Goal: Check status: Check status

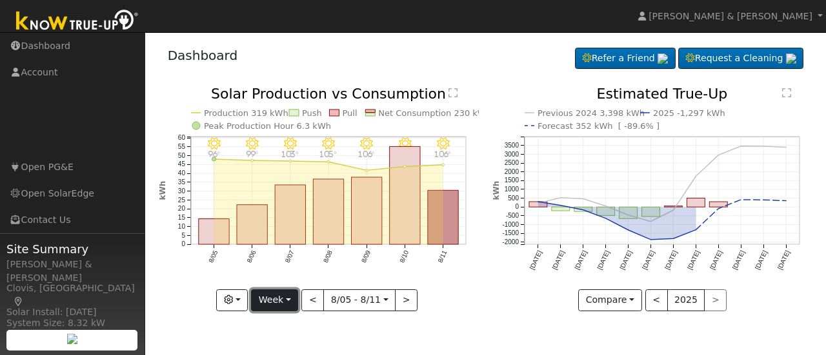
click at [277, 296] on button "Week" at bounding box center [274, 301] width 47 height 22
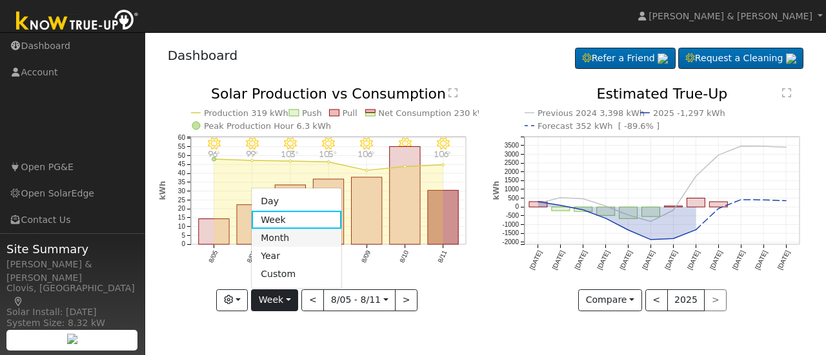
click at [285, 238] on link "Month" at bounding box center [297, 238] width 90 height 18
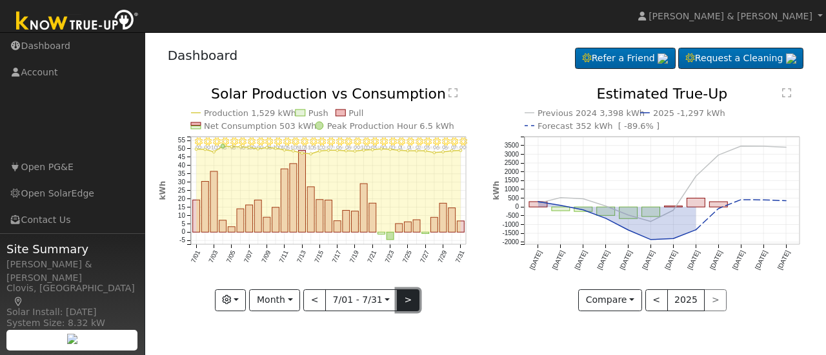
click at [400, 293] on button ">" at bounding box center [408, 301] width 23 height 22
type input "[DATE]"
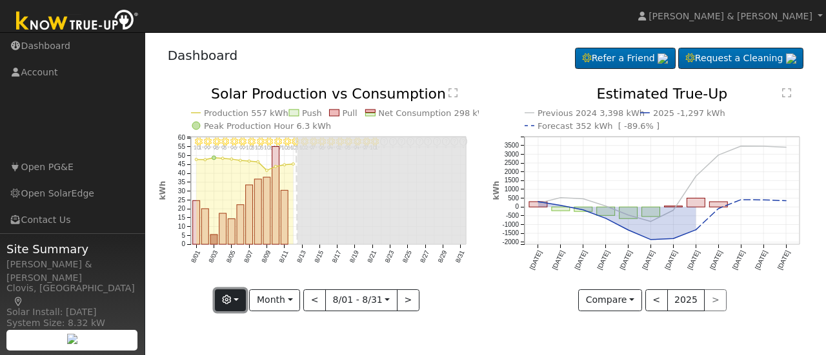
click at [238, 297] on button "button" at bounding box center [231, 301] width 32 height 22
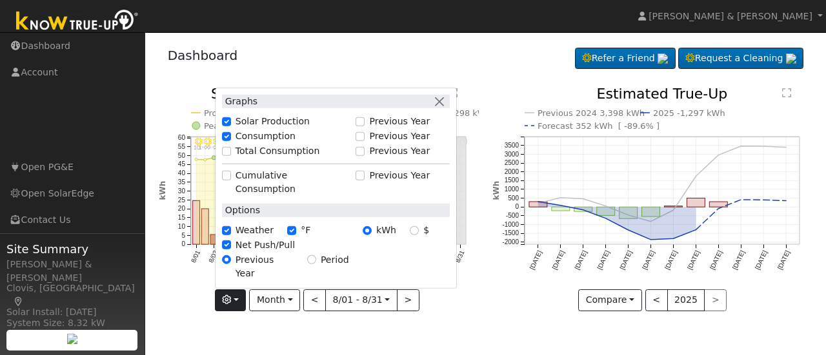
click at [272, 158] on label "Total Consumption" at bounding box center [277, 152] width 85 height 14
click at [231, 155] on input "Total Consumption" at bounding box center [226, 150] width 9 height 9
checkbox input "true"
click at [483, 317] on div "8/31 - Error: Unknown weather ° 8/30 - Error: Unknown weather ° 8/29 - Error: U…" at bounding box center [319, 209] width 334 height 244
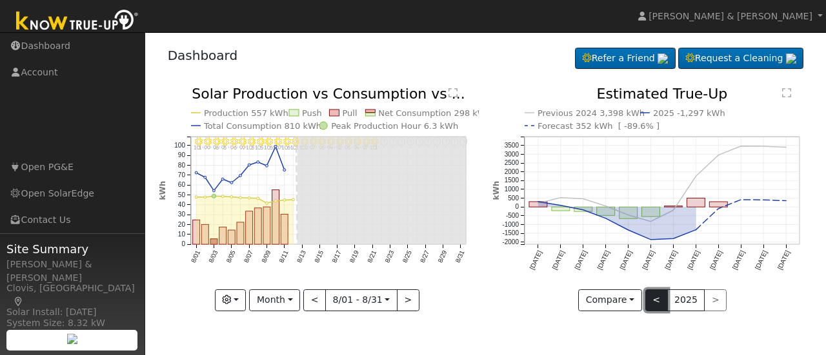
click at [650, 299] on button "<" at bounding box center [656, 301] width 23 height 22
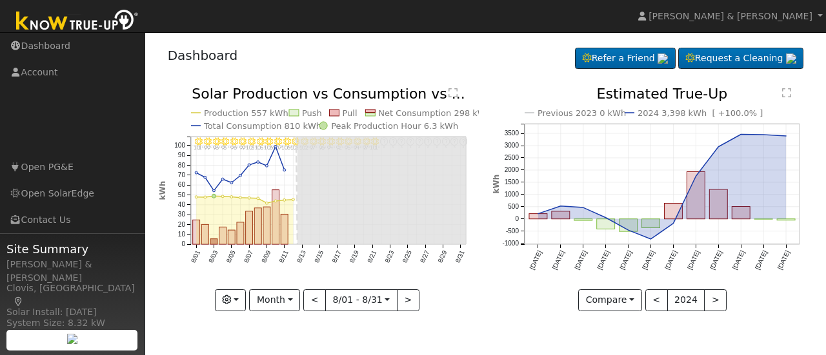
click at [444, 59] on div "Dashboard Refer a Friend Request a Cleaning Refer a Friend" at bounding box center [486, 58] width 654 height 39
